Goal: Transaction & Acquisition: Purchase product/service

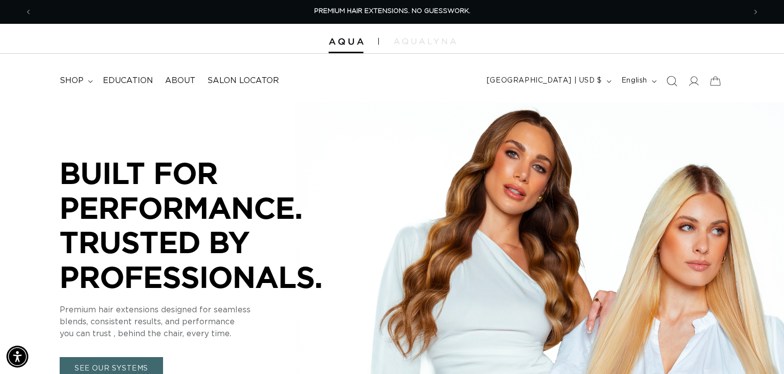
click at [674, 77] on icon "Search" at bounding box center [672, 81] width 10 height 10
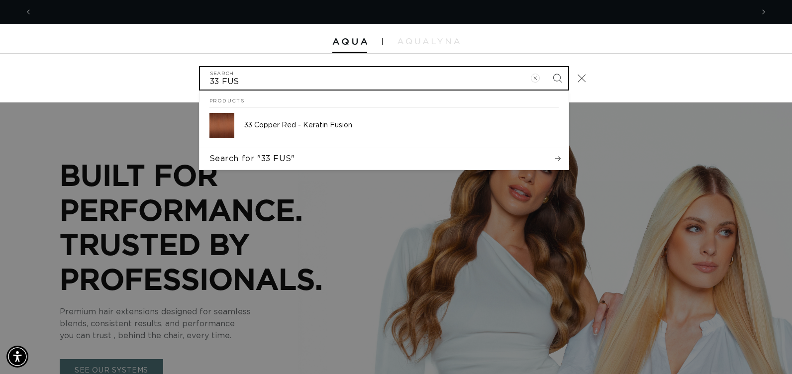
scroll to position [0, 721]
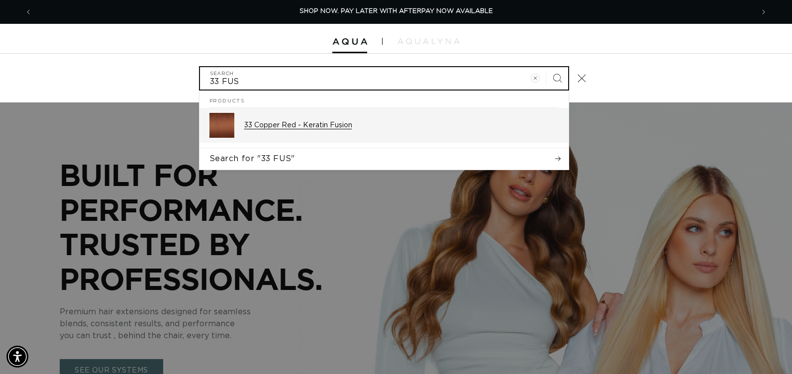
type input "33 FUS"
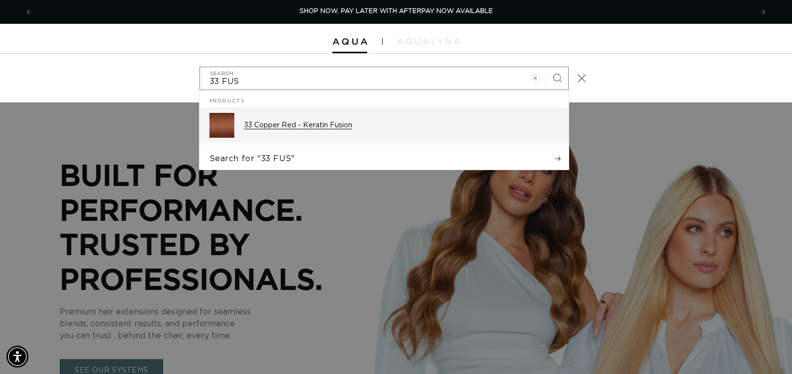
click at [219, 131] on img "Search" at bounding box center [221, 125] width 25 height 25
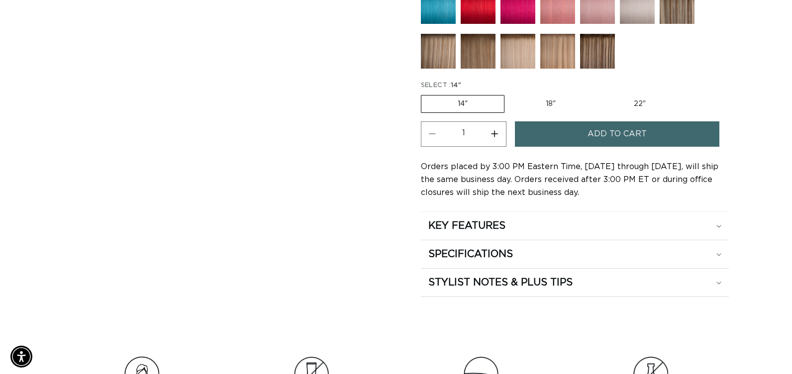
scroll to position [0, 714]
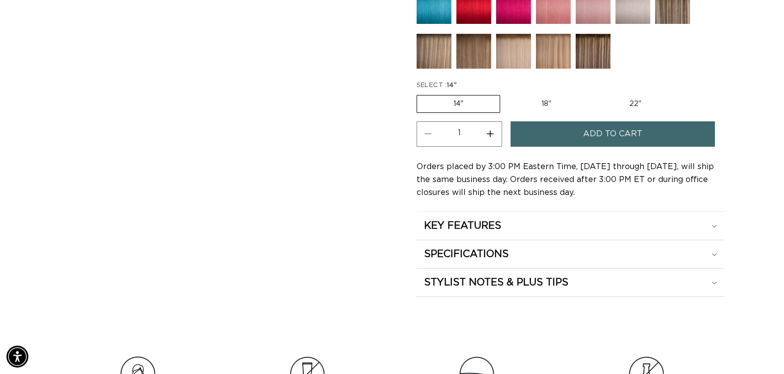
click at [638, 142] on span "Add to cart" at bounding box center [612, 133] width 59 height 25
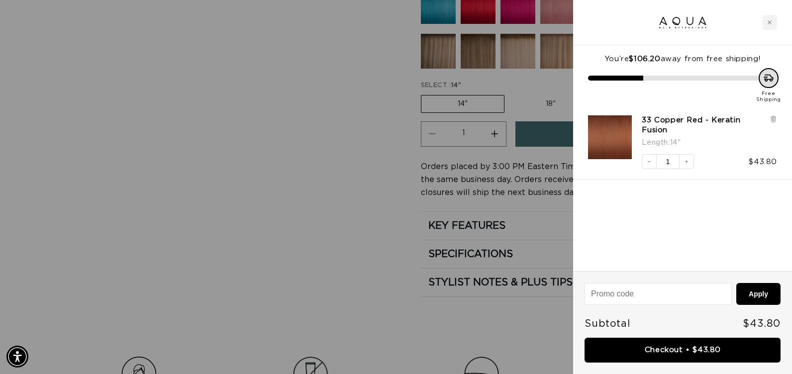
scroll to position [0, 0]
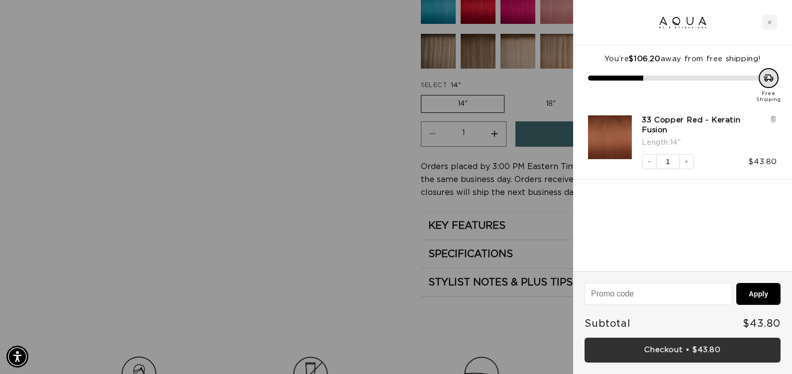
click at [665, 349] on link "Checkout • $43.80" at bounding box center [682, 350] width 196 height 25
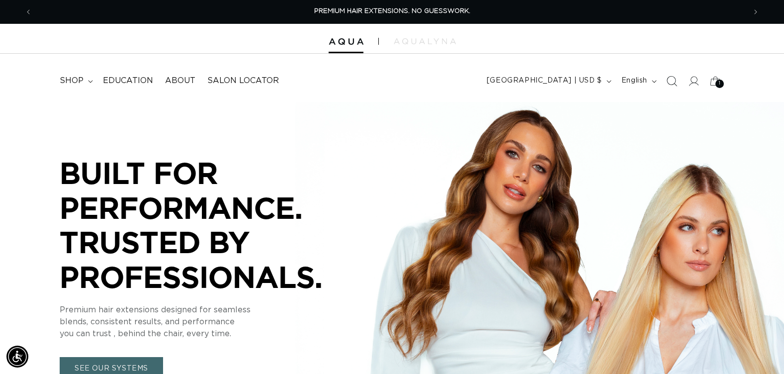
click at [669, 79] on icon "Search" at bounding box center [671, 81] width 10 height 10
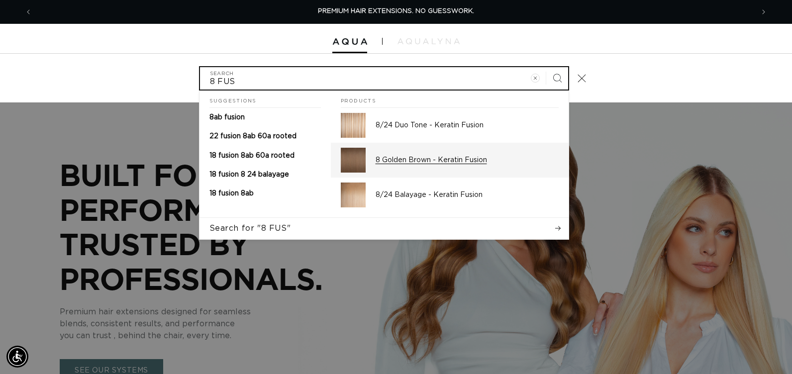
type input "8 FUS"
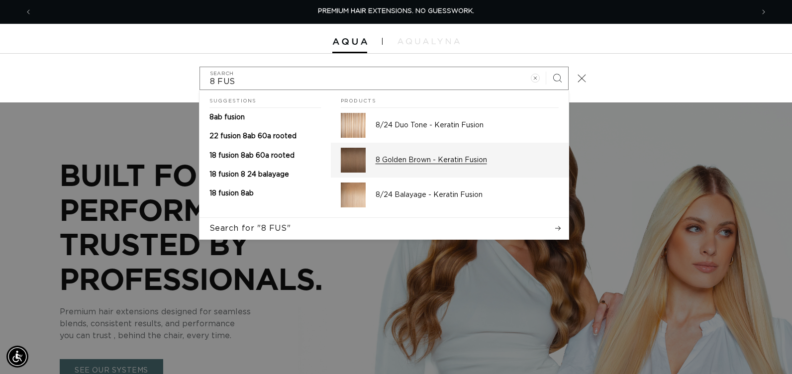
click at [471, 158] on p "8 Golden Brown - Keratin Fusion" at bounding box center [466, 160] width 183 height 9
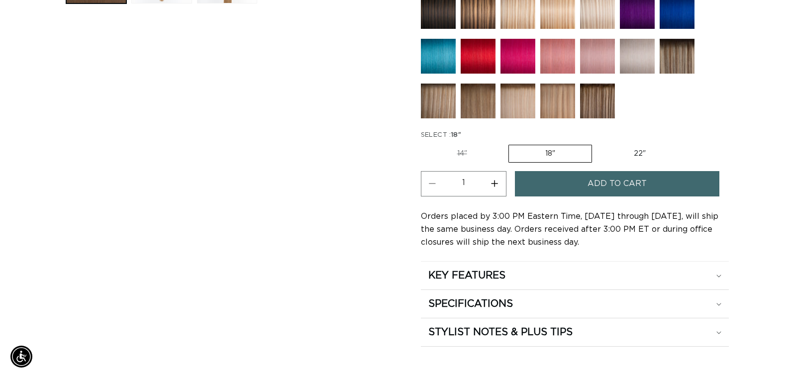
scroll to position [0, 714]
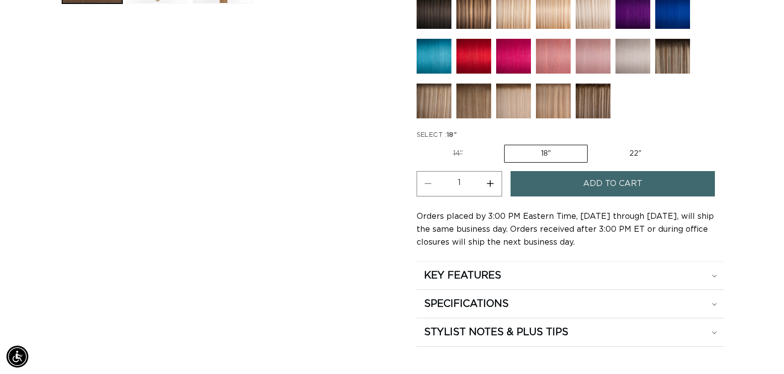
click at [553, 187] on button "Add to cart" at bounding box center [613, 183] width 204 height 25
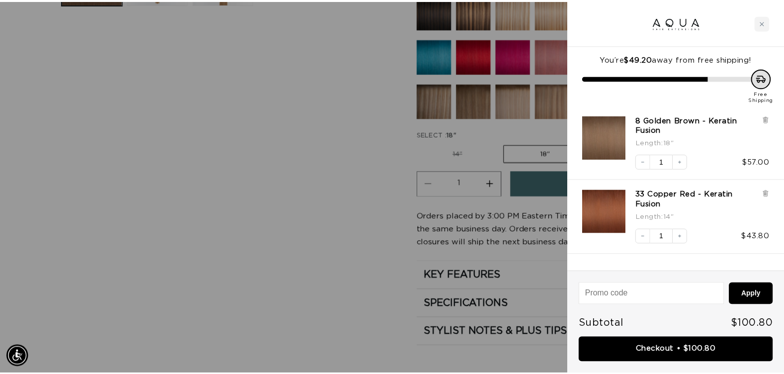
scroll to position [0, 721]
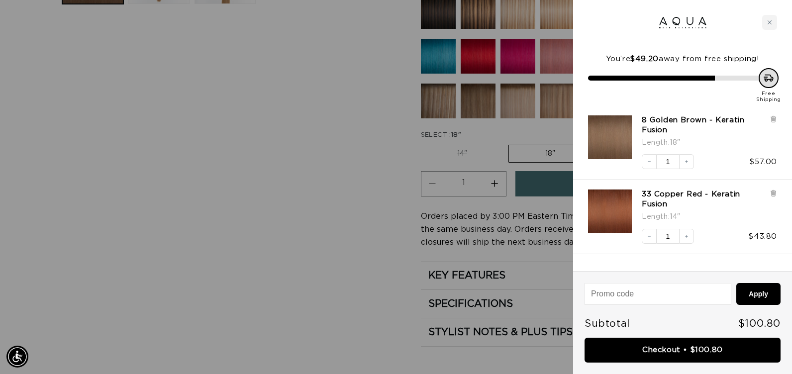
click at [375, 139] on div at bounding box center [396, 187] width 792 height 374
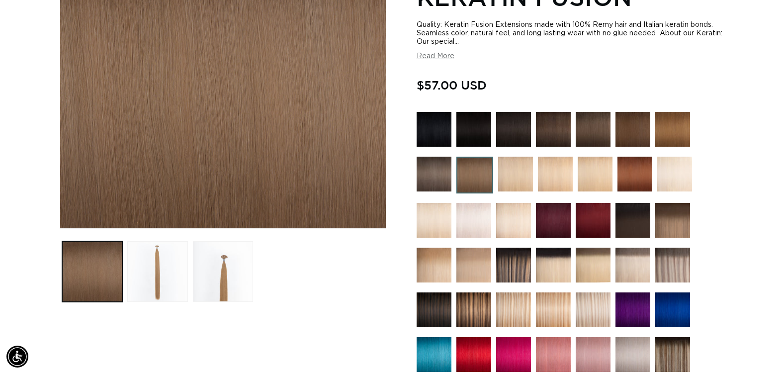
scroll to position [0, 714]
click at [627, 129] on img at bounding box center [633, 129] width 35 height 35
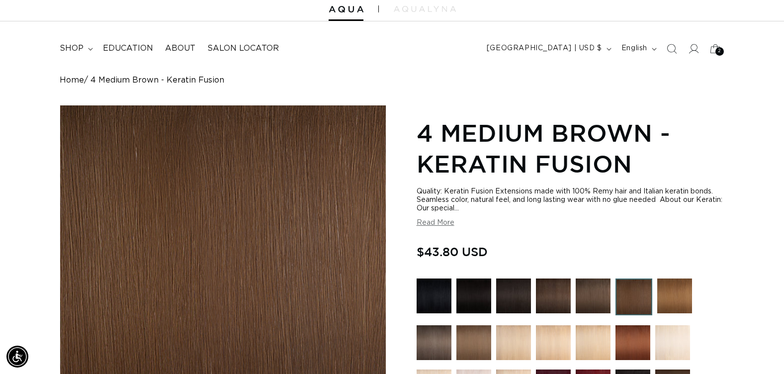
scroll to position [50, 0]
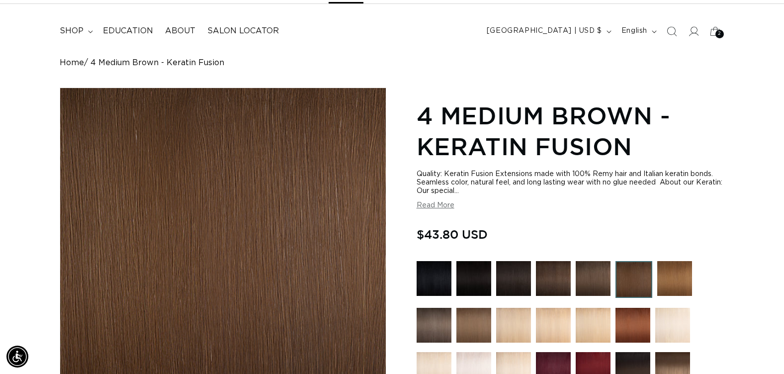
click at [668, 326] on img at bounding box center [672, 325] width 35 height 35
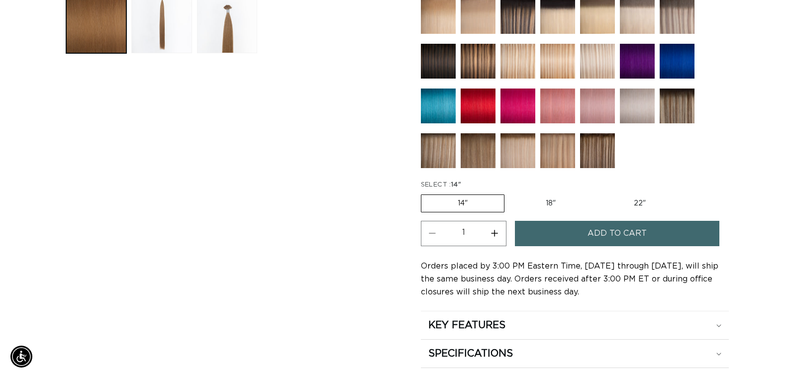
scroll to position [0, 1427]
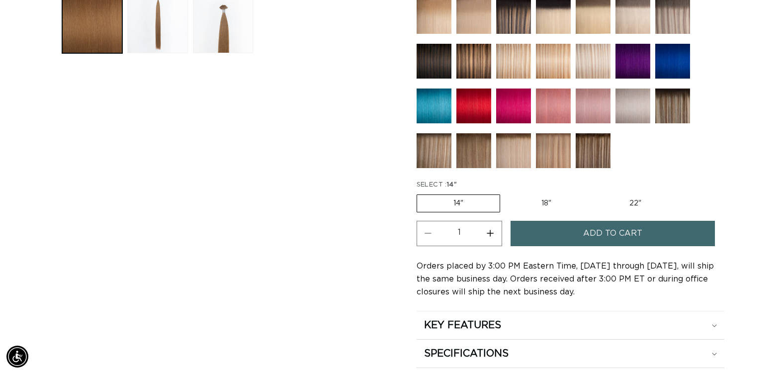
click at [595, 229] on span "Add to cart" at bounding box center [612, 233] width 59 height 25
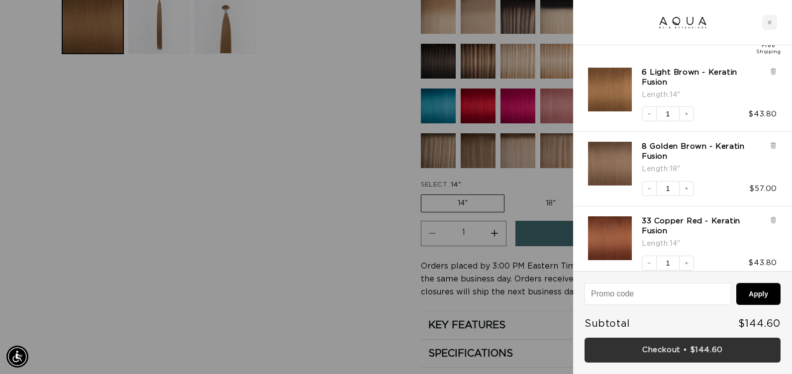
scroll to position [0, 1442]
click at [644, 347] on link "Checkout • $144.60" at bounding box center [682, 350] width 196 height 25
